Goal: Navigation & Orientation: Find specific page/section

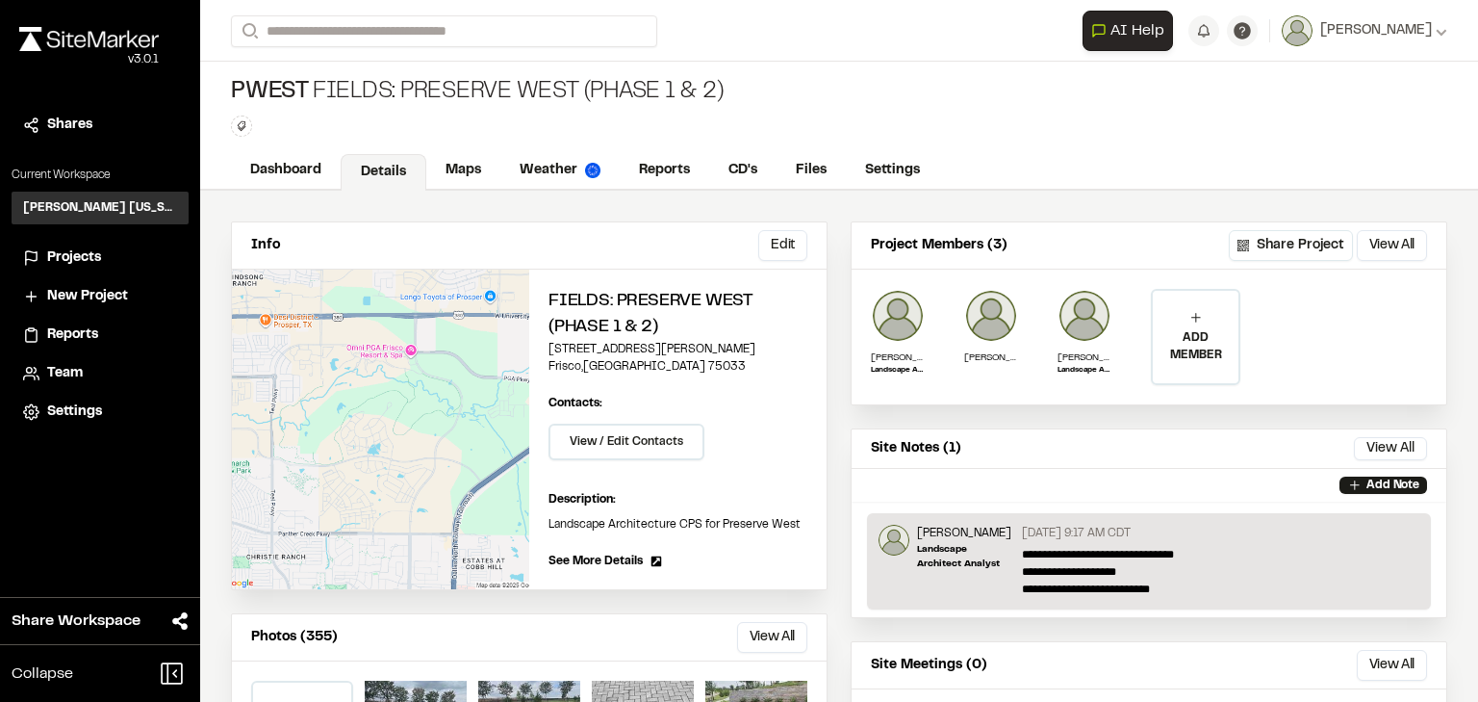
click at [77, 255] on span "Projects" at bounding box center [74, 257] width 54 height 21
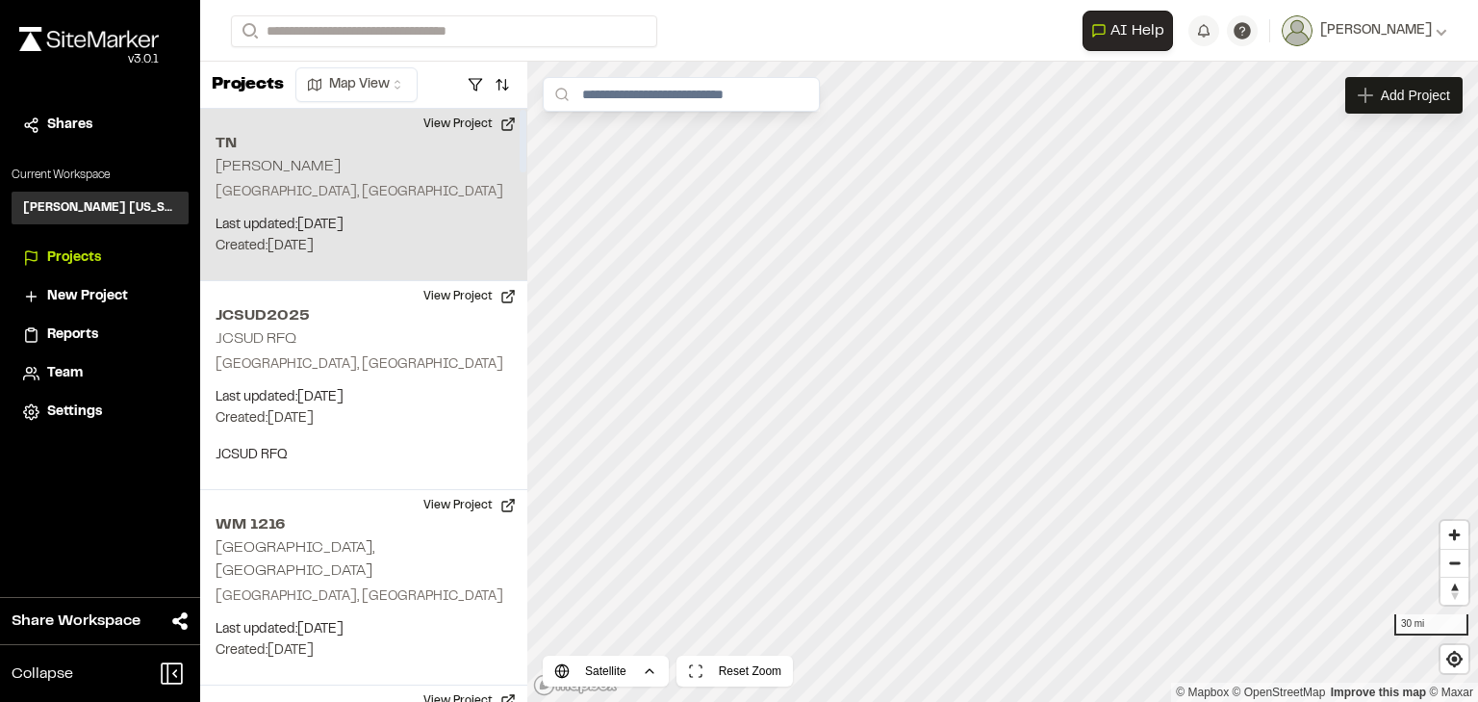
click at [246, 172] on div "TN [PERSON_NAME] Terrell, [GEOGRAPHIC_DATA] Last updated: [DATE] Budget: $ Crea…" at bounding box center [363, 195] width 327 height 172
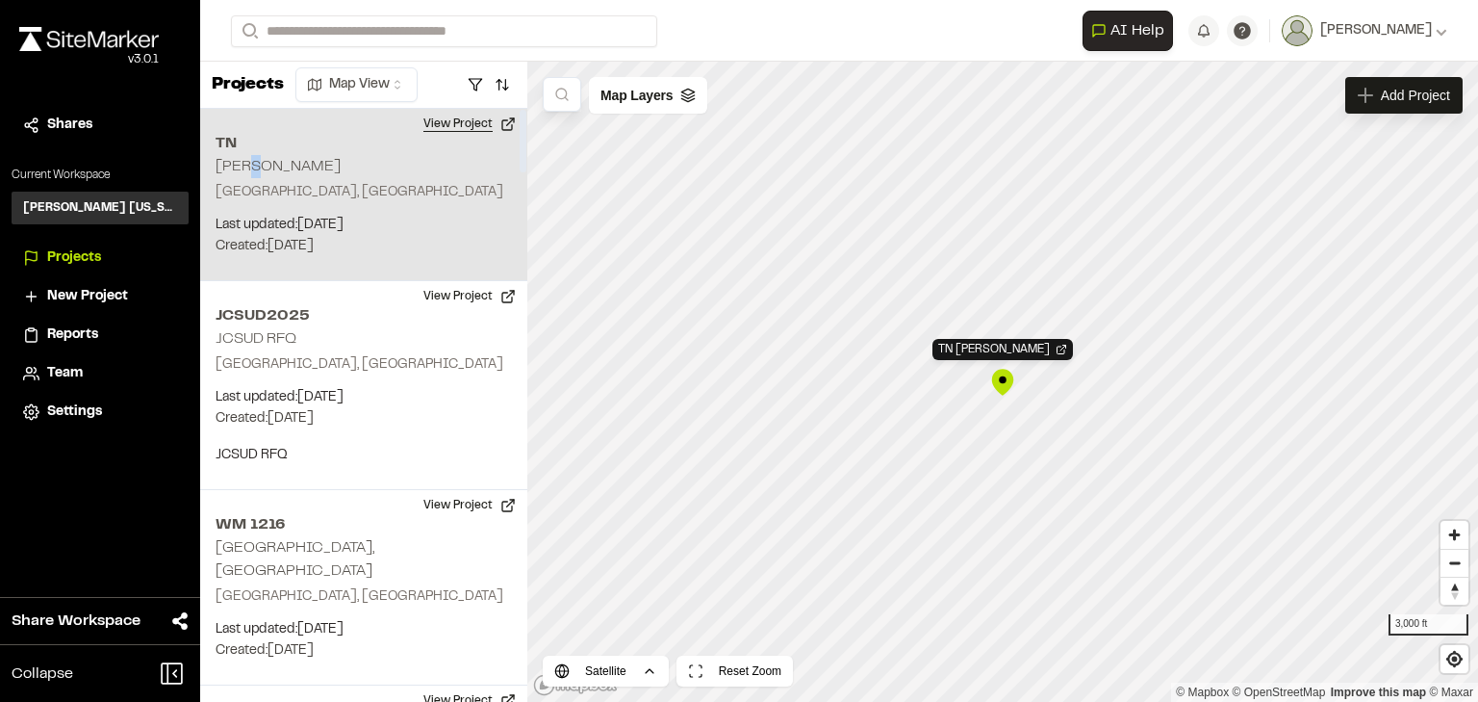
click at [446, 124] on button "View Project" at bounding box center [470, 124] width 116 height 31
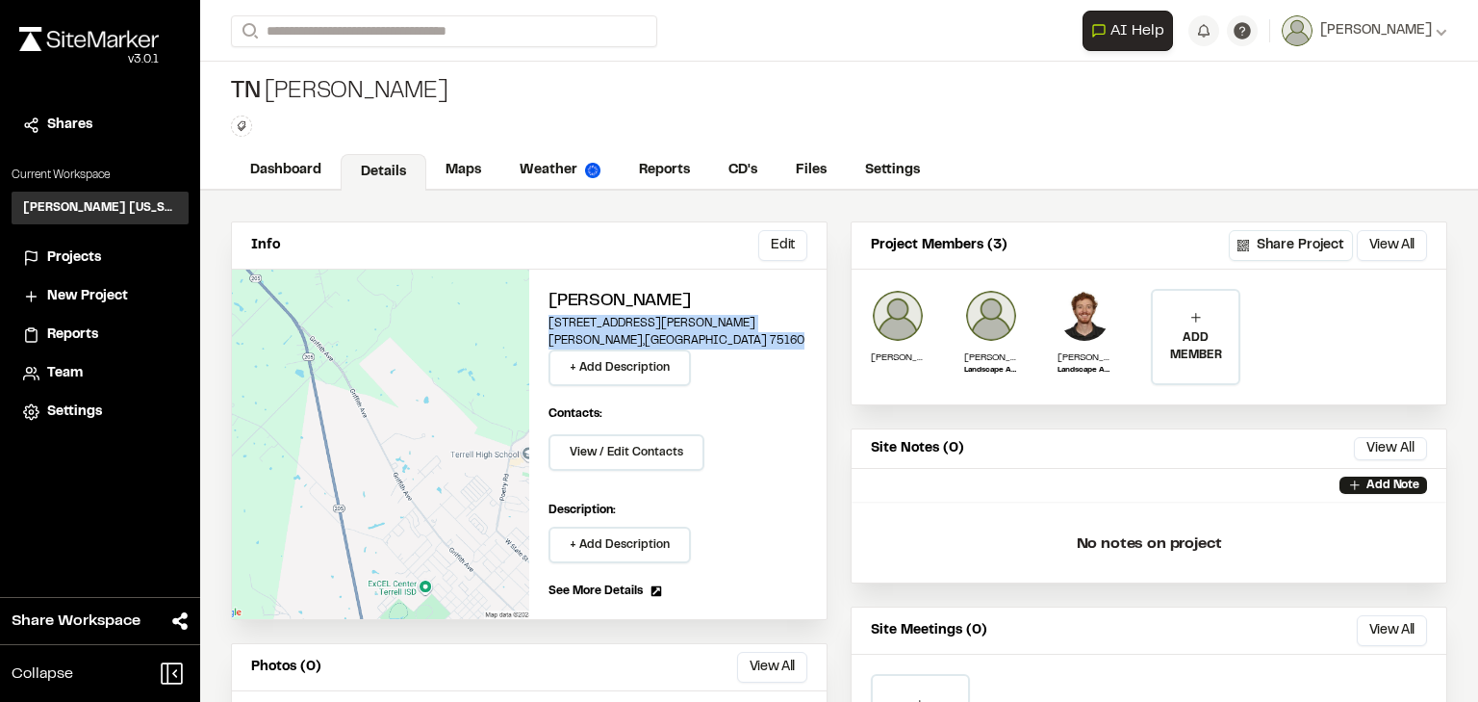
drag, startPoint x: 642, startPoint y: 334, endPoint x: 537, endPoint y: 317, distance: 106.3
click at [537, 317] on div "TerraNova 1622 Griffith Avenue Terrell , TX 75160 + Add Description Contacts: V…" at bounding box center [677, 444] width 297 height 349
copy div "1622 Griffith Avenue Terrell , TX 75160"
